Goal: Task Accomplishment & Management: Use online tool/utility

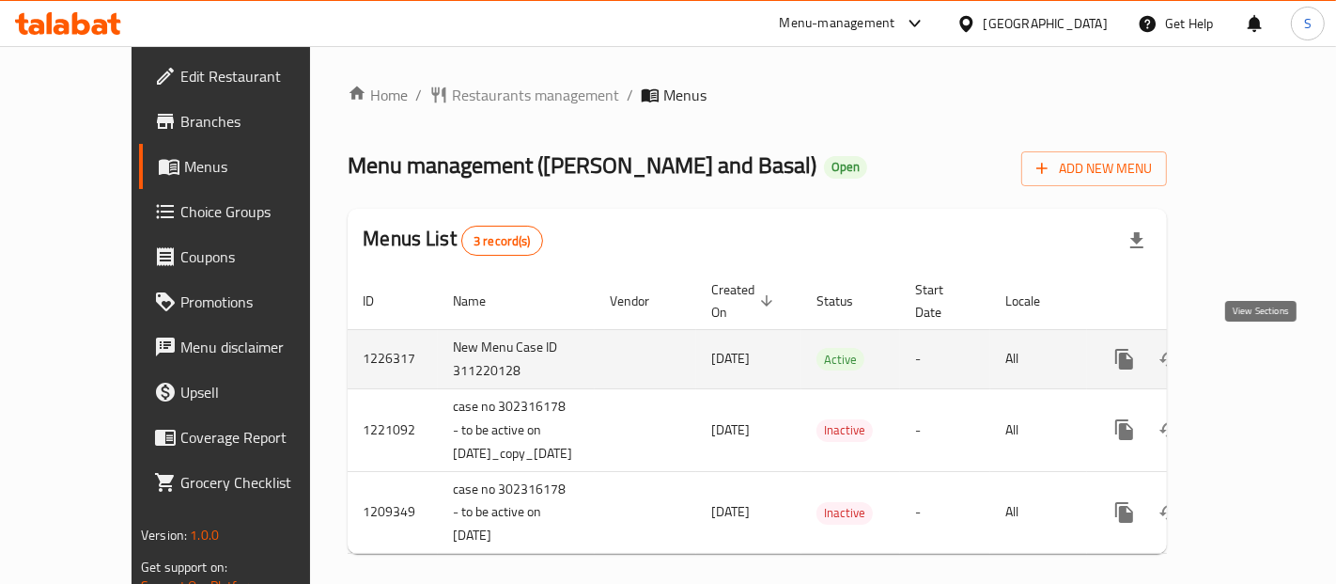
click at [1258, 358] on icon "enhanced table" at bounding box center [1260, 358] width 17 height 17
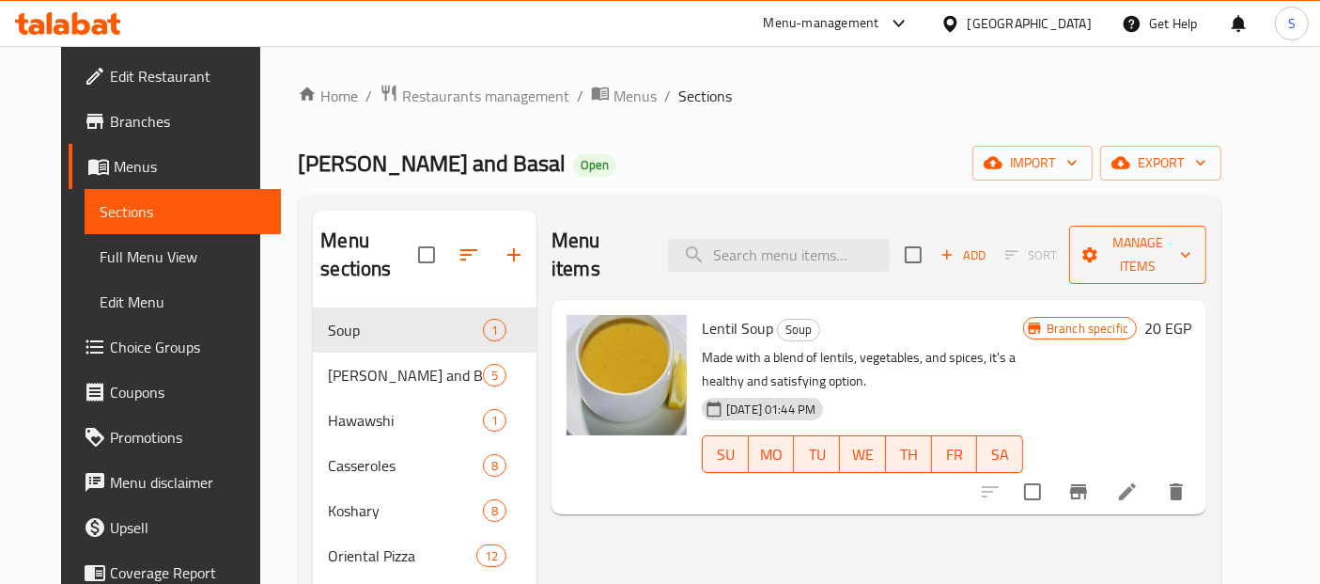
click at [1195, 245] on icon "button" at bounding box center [1185, 254] width 19 height 19
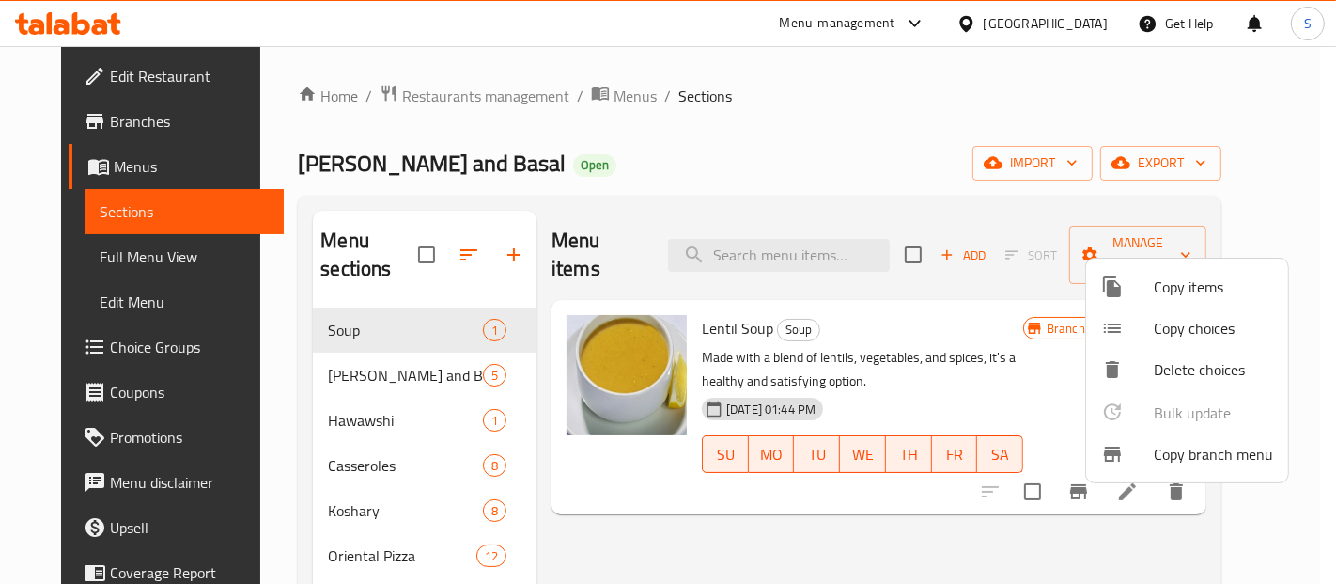
click at [1205, 452] on span "Copy branch menu" at bounding box center [1213, 454] width 119 height 23
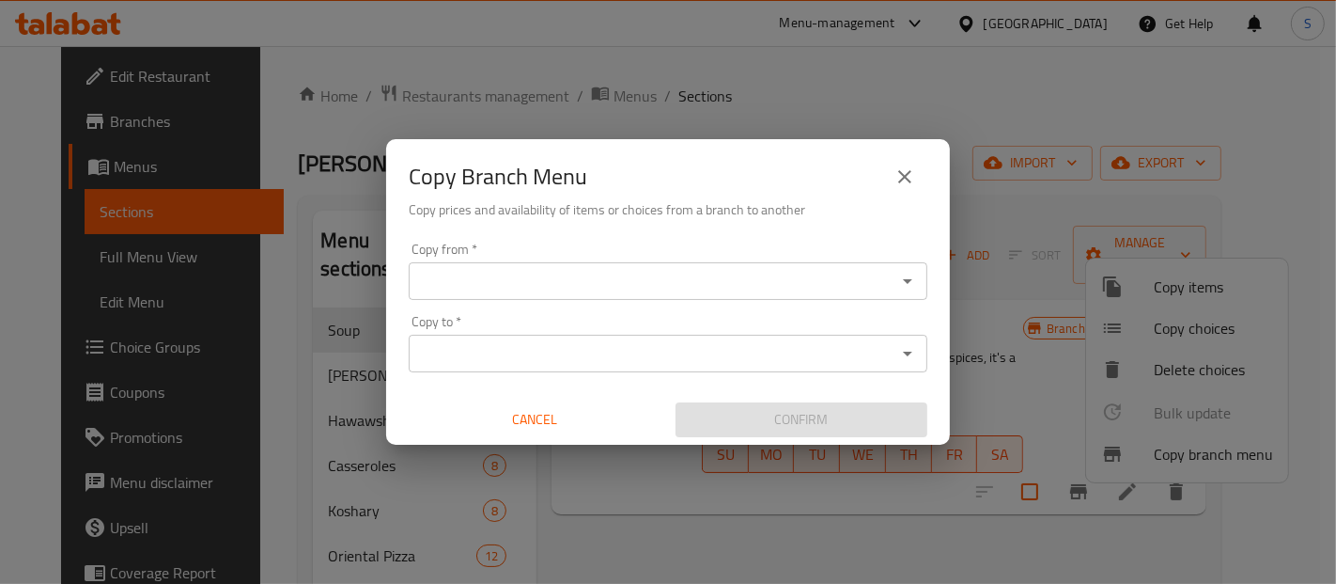
click at [862, 282] on input "Copy from   *" at bounding box center [652, 281] width 476 height 26
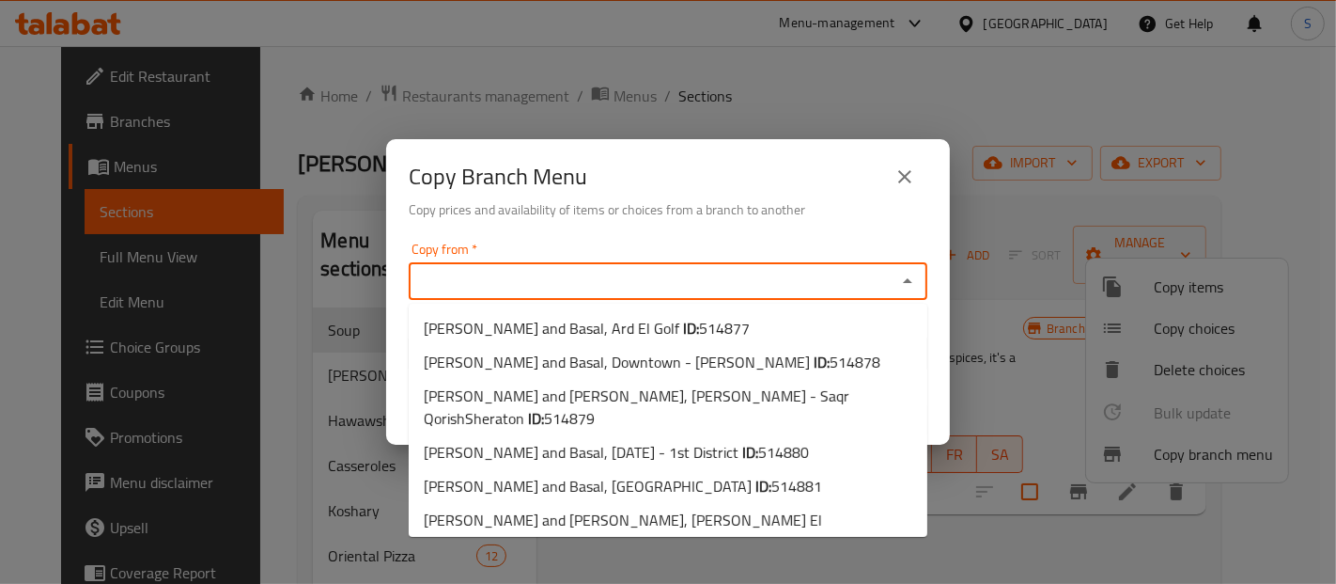
paste input "605877"
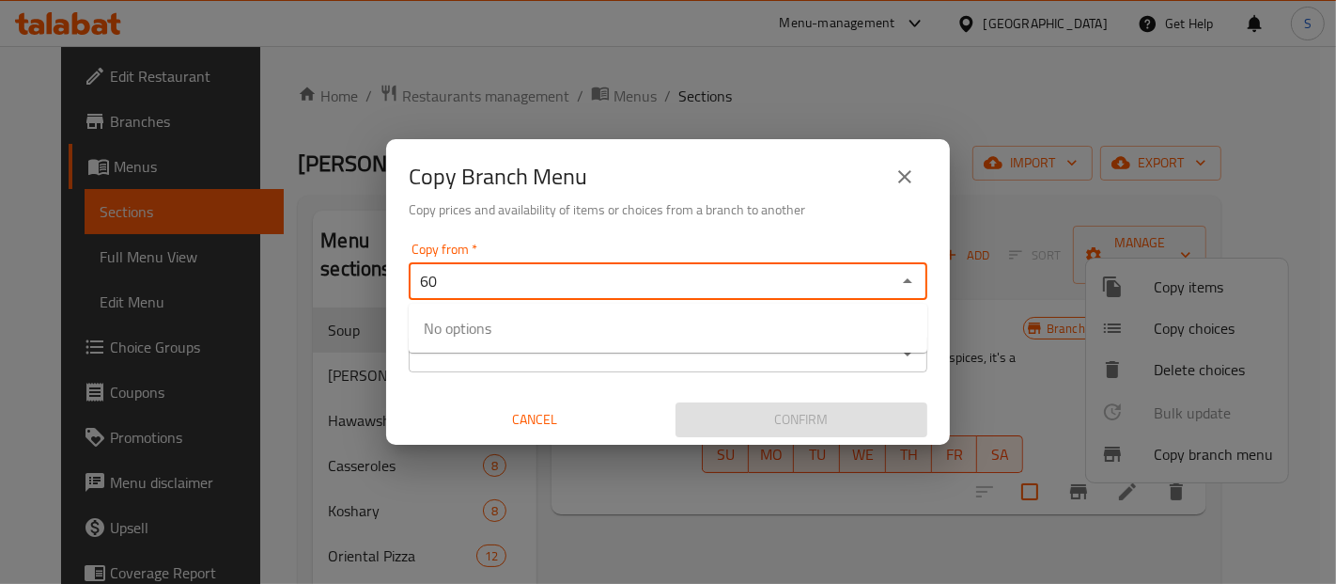
type input "6"
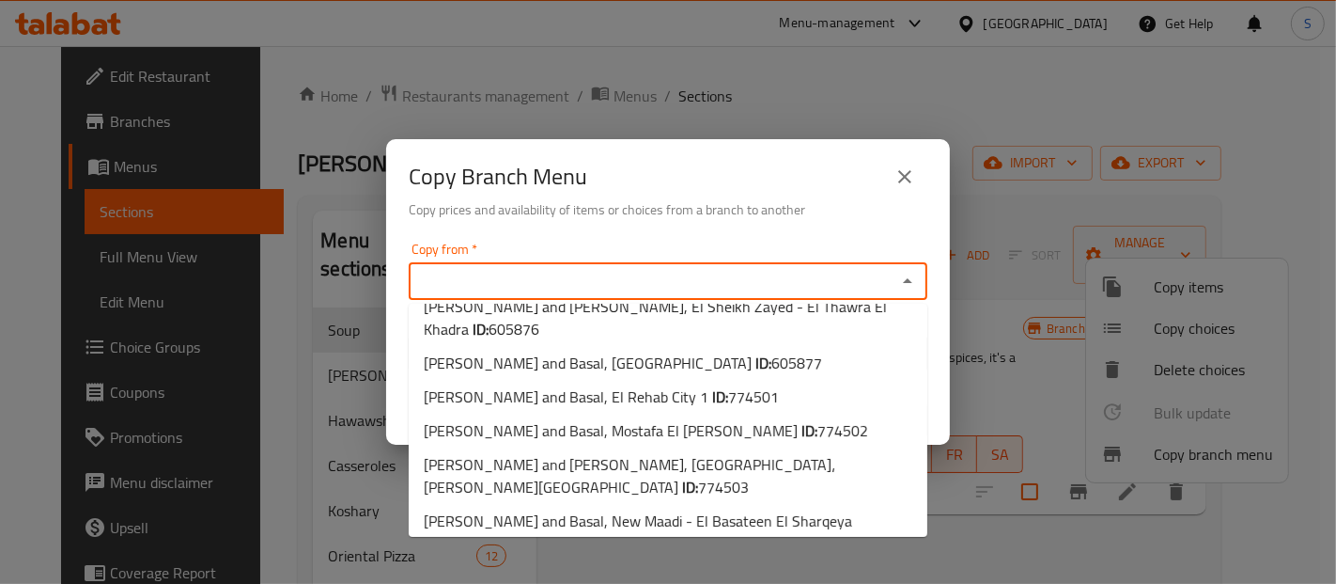
scroll to position [351, 0]
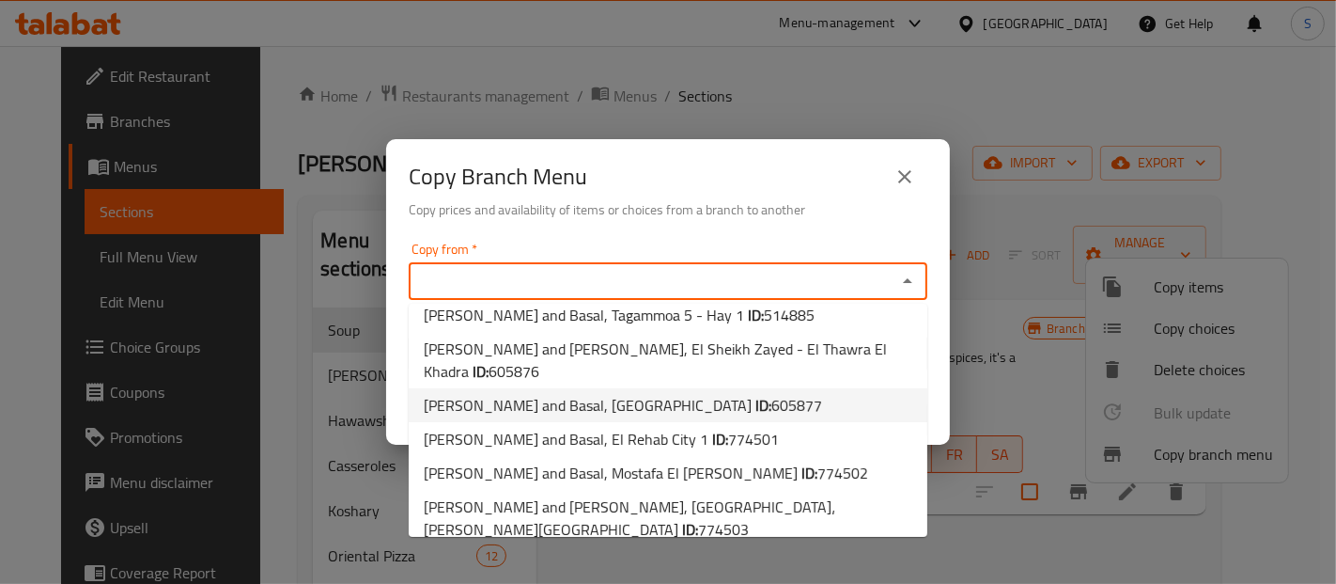
click at [771, 391] on span "605877" at bounding box center [796, 405] width 51 height 28
type input "[PERSON_NAME] and Basal, [GEOGRAPHIC_DATA]"
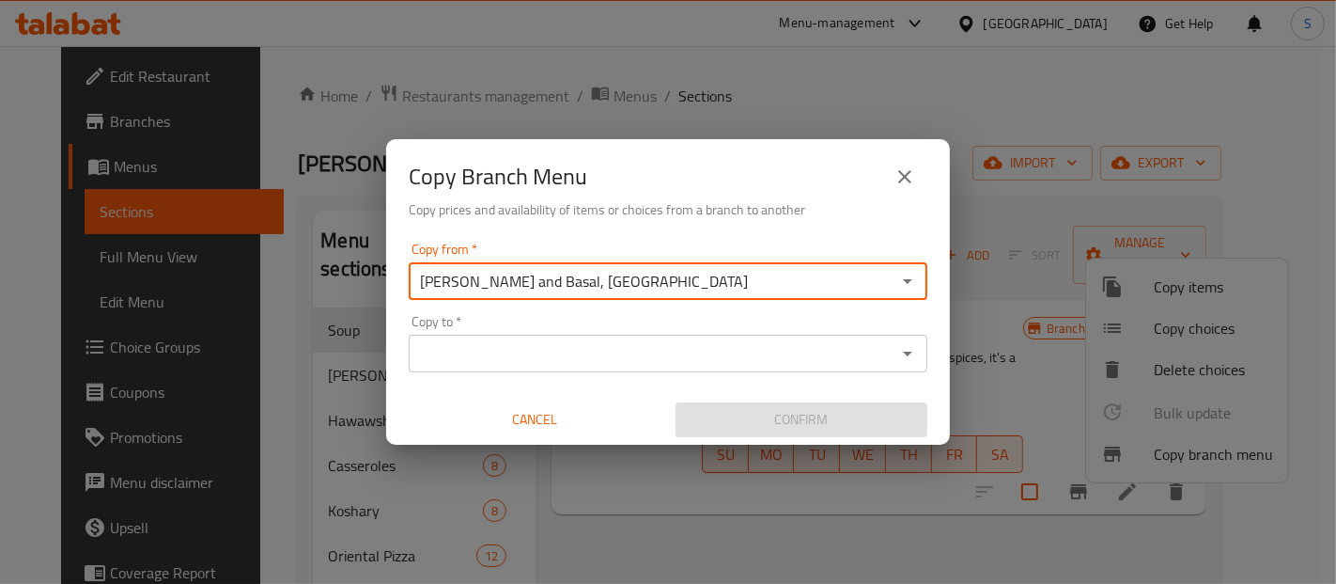
click at [699, 358] on input "Copy to   *" at bounding box center [652, 353] width 476 height 26
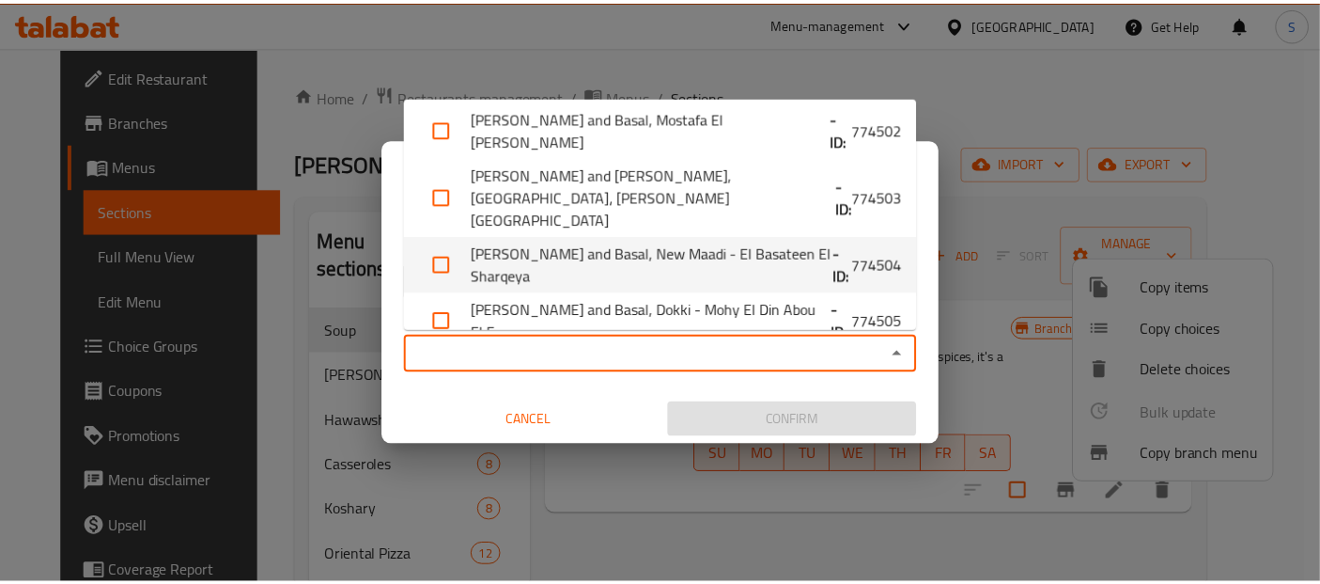
scroll to position [686, 0]
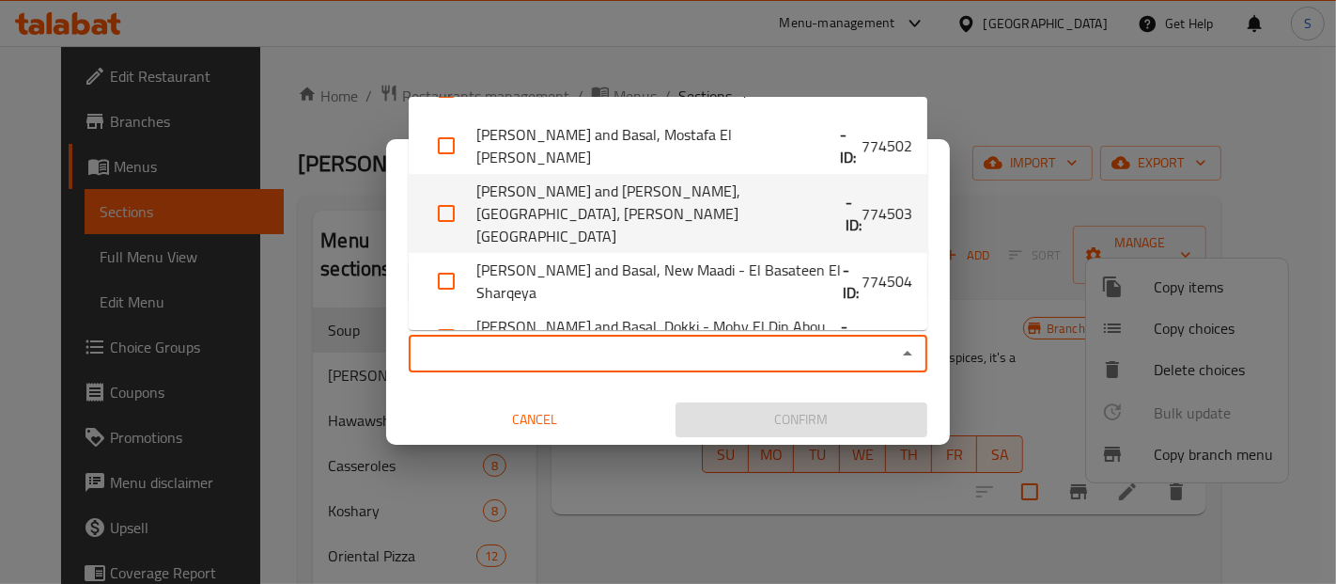
click at [862, 202] on span "774503" at bounding box center [887, 213] width 51 height 23
checkbox input "true"
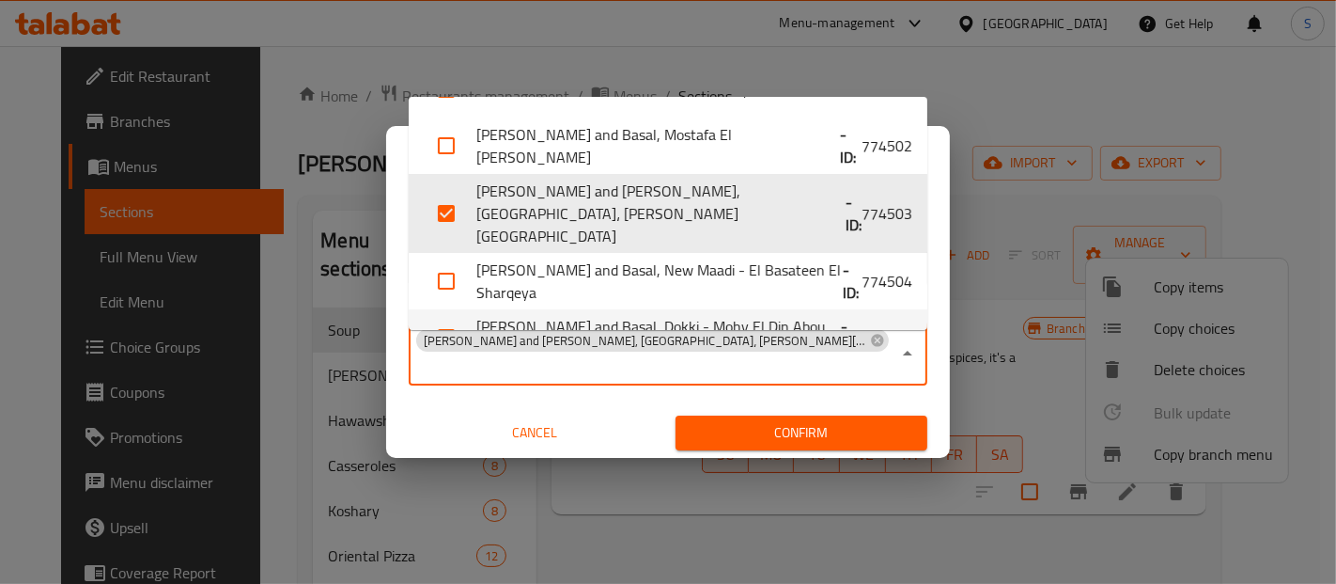
click at [770, 421] on span "Confirm" at bounding box center [802, 432] width 222 height 23
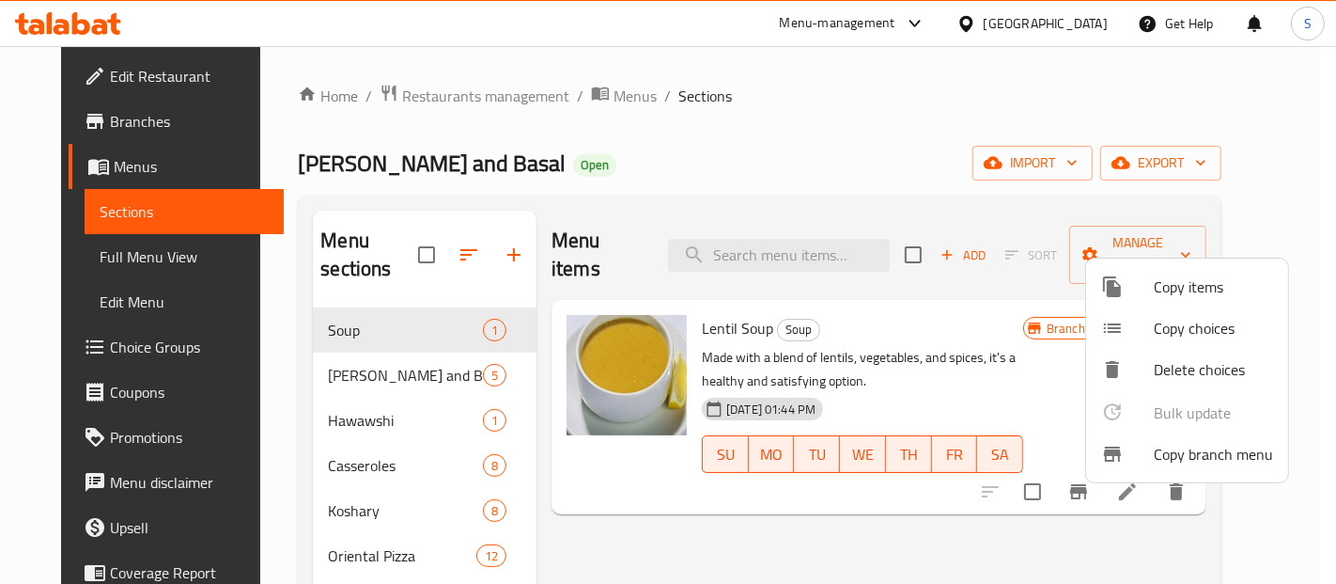
click at [1080, 17] on div at bounding box center [668, 292] width 1336 height 584
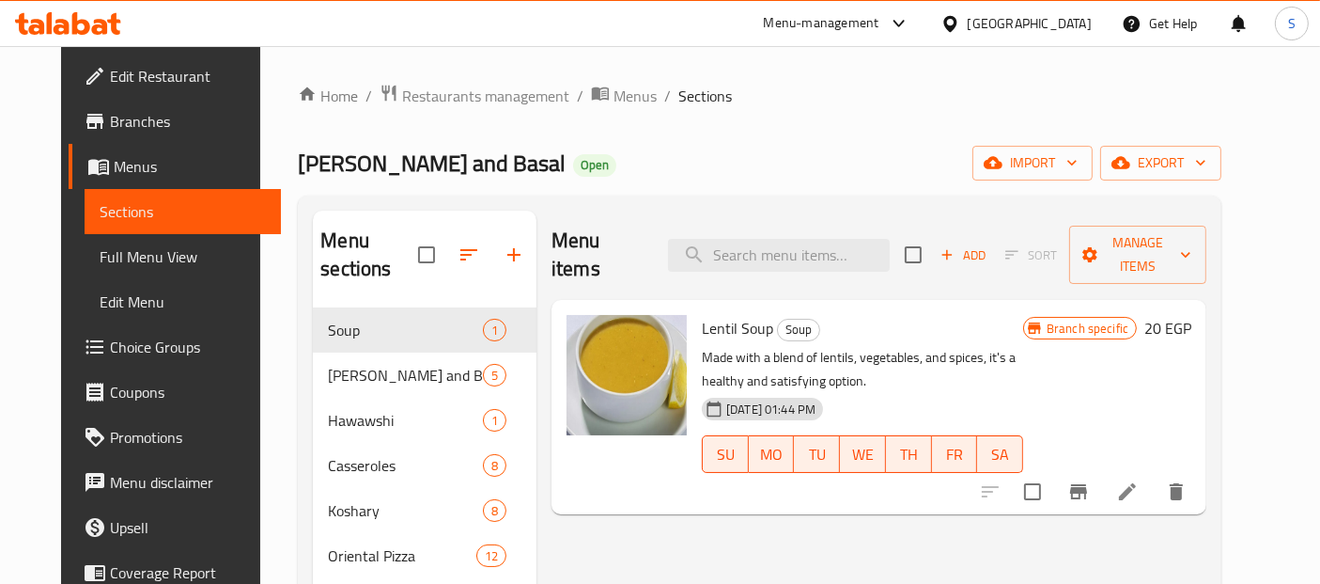
click at [1080, 17] on div "[GEOGRAPHIC_DATA]" at bounding box center [1030, 23] width 124 height 21
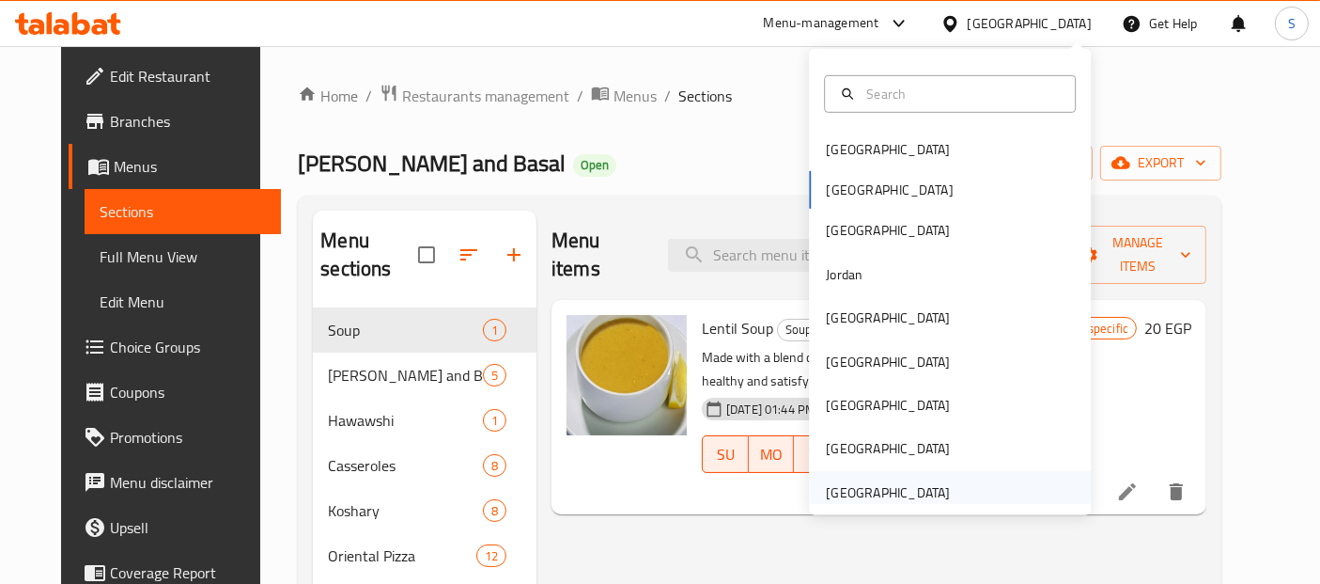
click at [956, 498] on div "[GEOGRAPHIC_DATA]" at bounding box center [950, 492] width 282 height 43
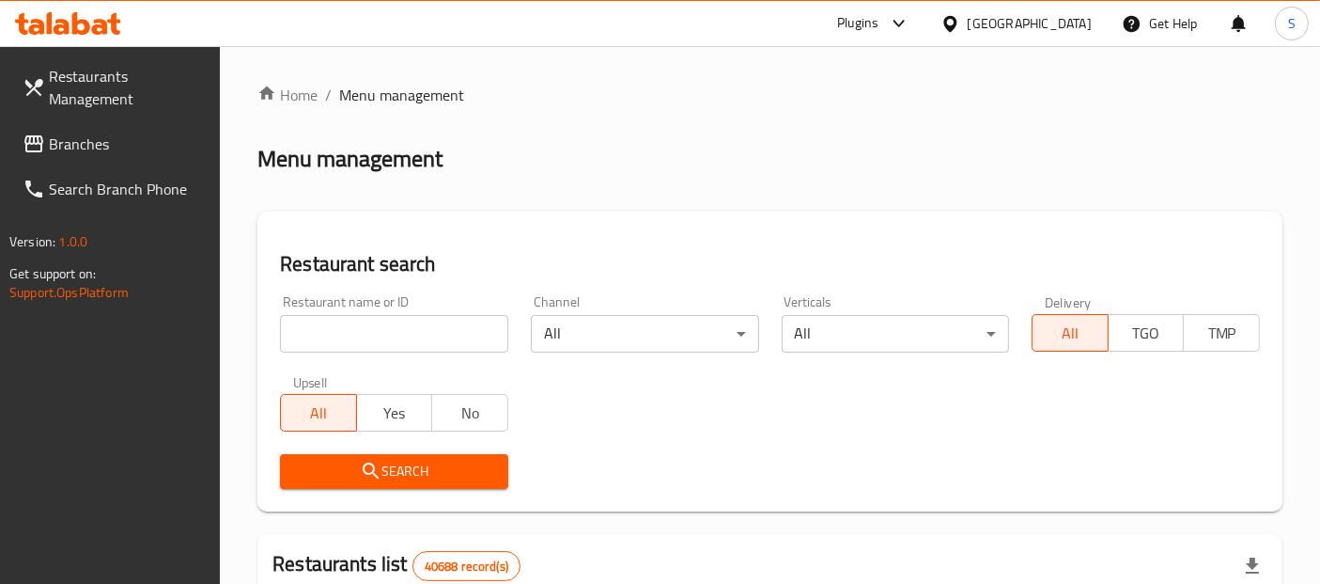
click at [421, 333] on input "search" at bounding box center [394, 334] width 228 height 38
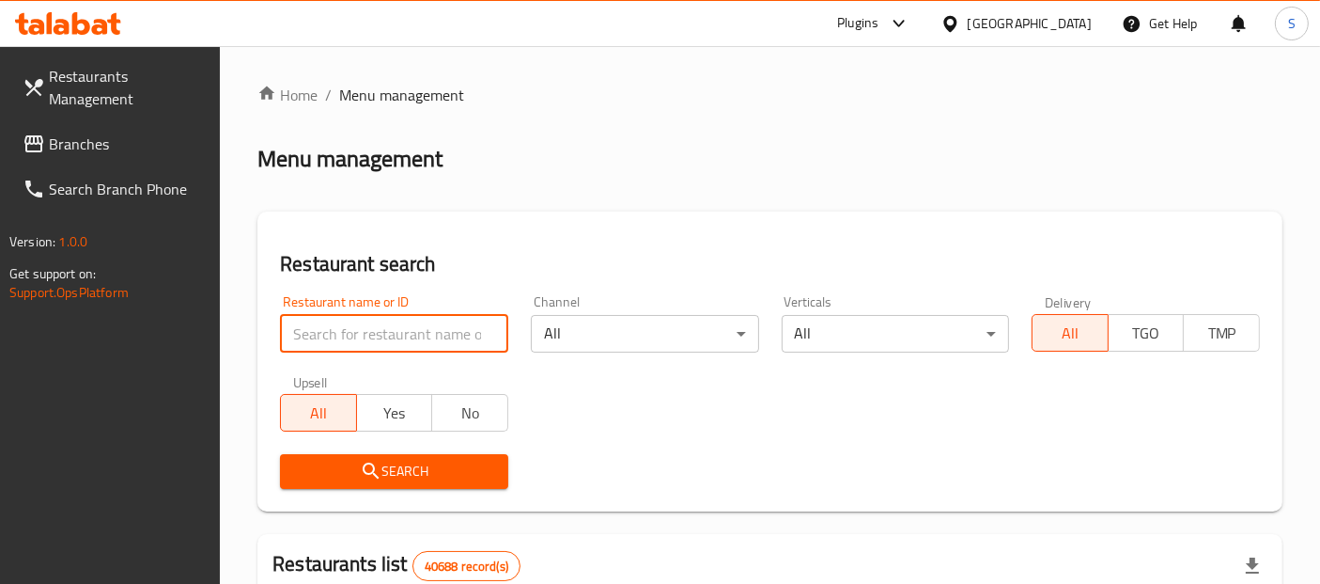
paste input "RBS restaurant"
type input "RBS restaurant"
click button "Search" at bounding box center [394, 471] width 228 height 35
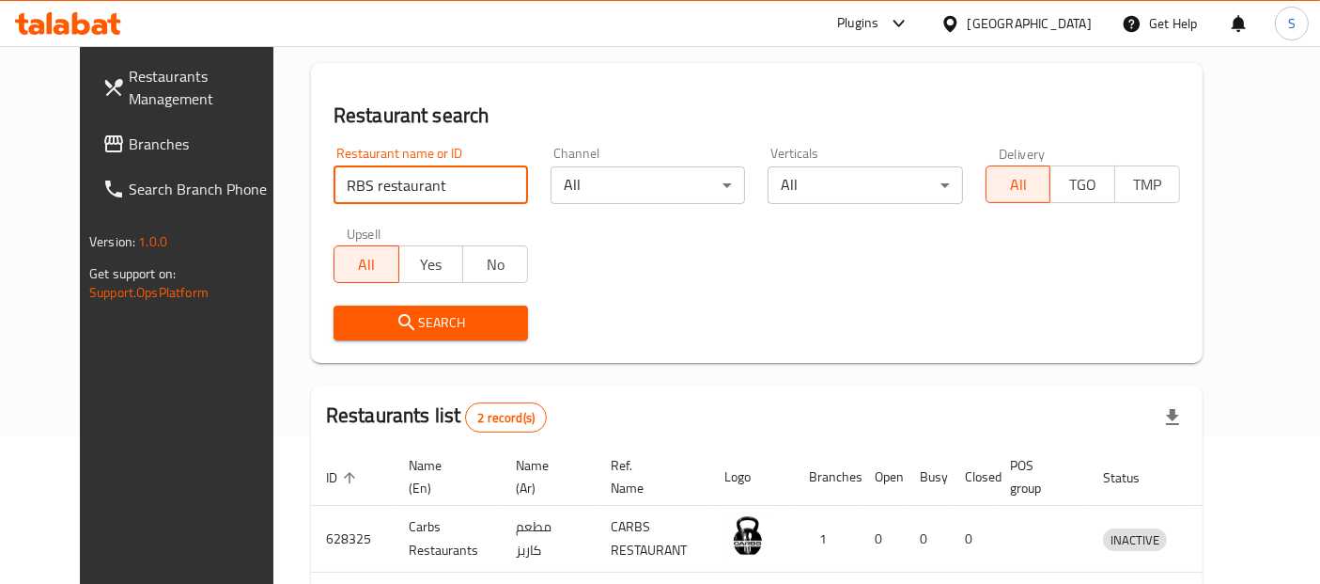
scroll to position [304, 0]
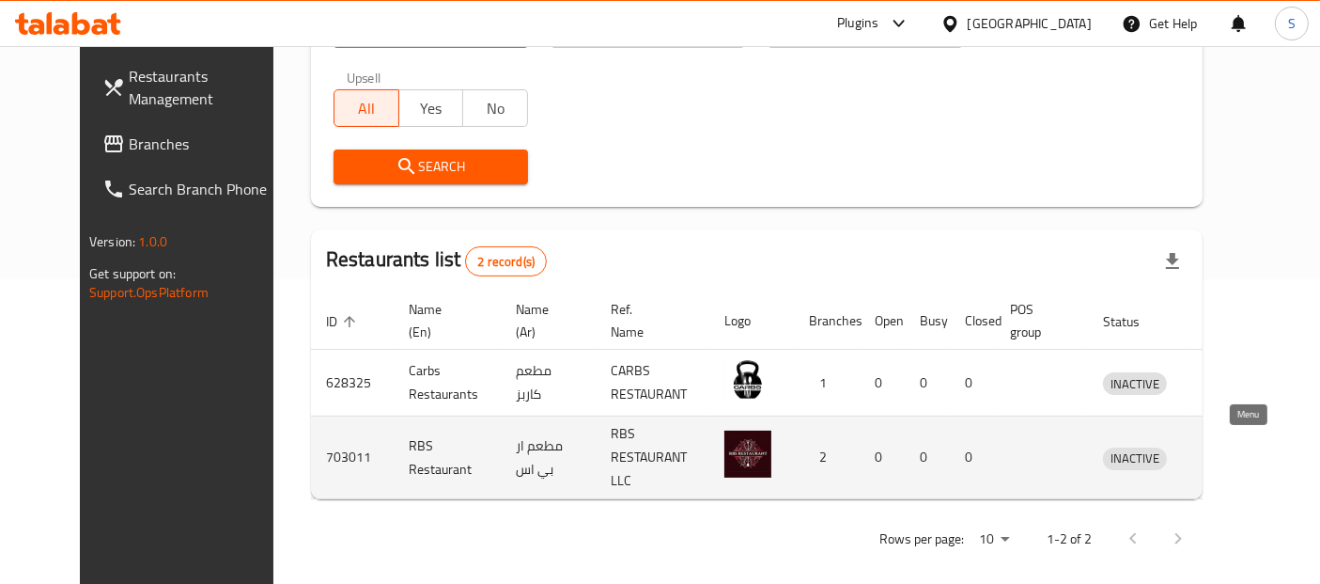
click at [1226, 456] on icon "enhanced table" at bounding box center [1216, 458] width 21 height 16
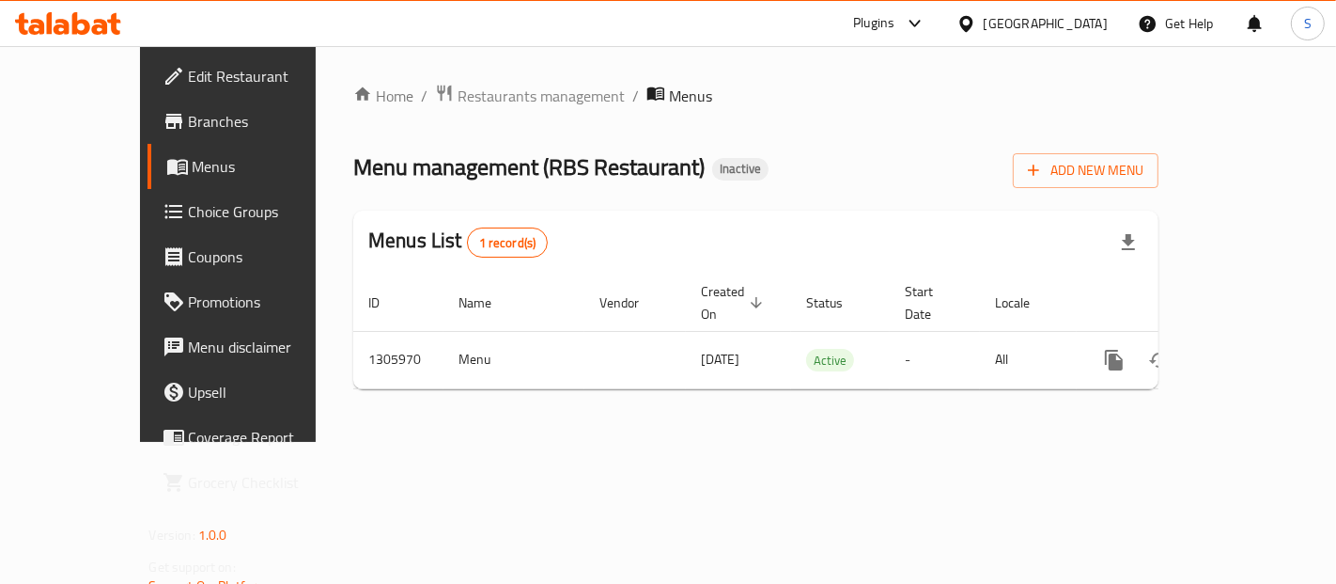
click at [189, 125] on span "Branches" at bounding box center [268, 121] width 159 height 23
